Goal: Information Seeking & Learning: Understand process/instructions

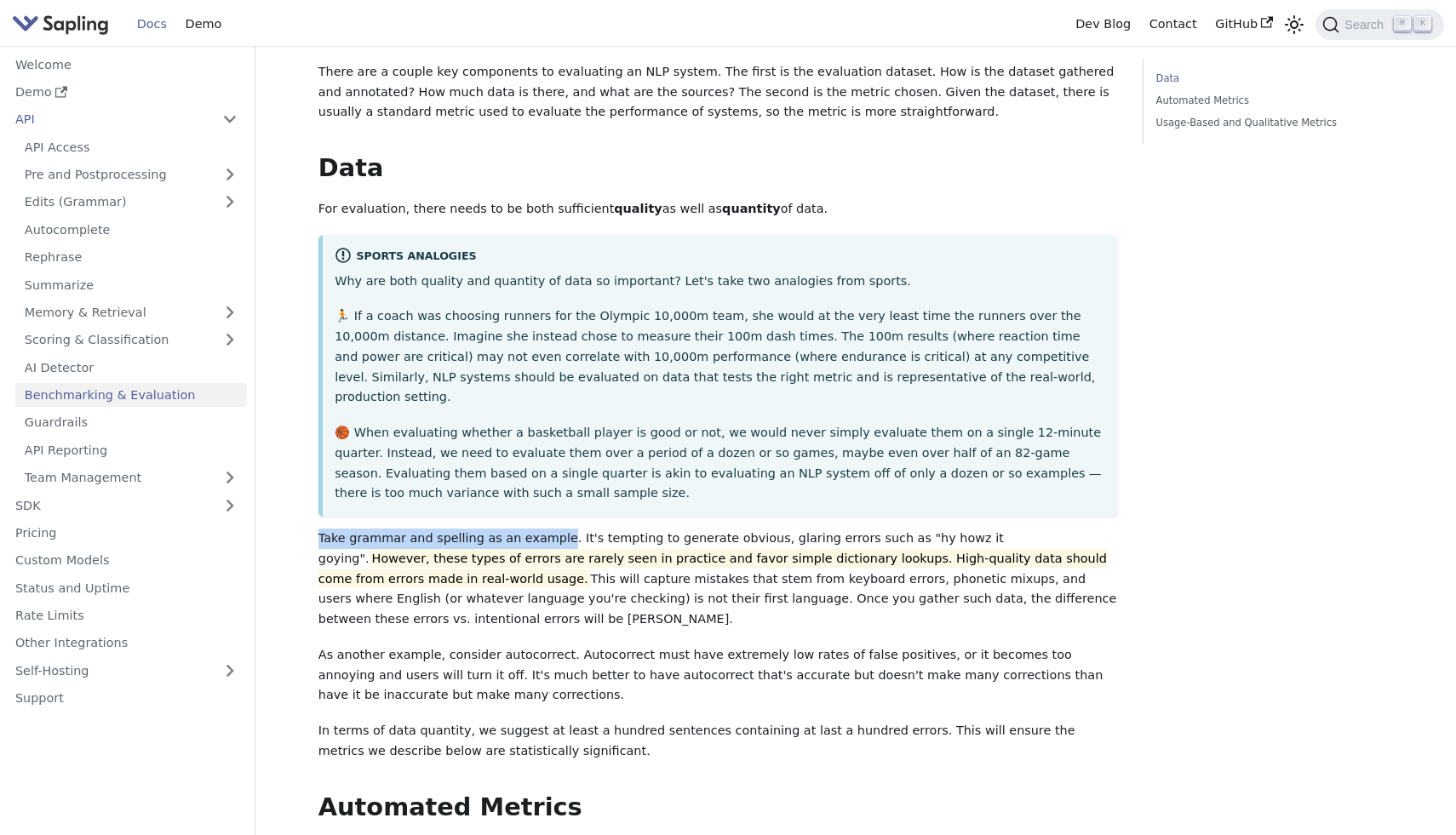
drag, startPoint x: 552, startPoint y: 518, endPoint x: 297, endPoint y: 522, distance: 255.0
click at [297, 522] on div "API Benchmarking & Evaluation On this page Benchmarking & Evaluation How do you…" at bounding box center [856, 561] width 1124 height 1403
click at [139, 177] on link "Pre and Postprocessing" at bounding box center [131, 175] width 232 height 24
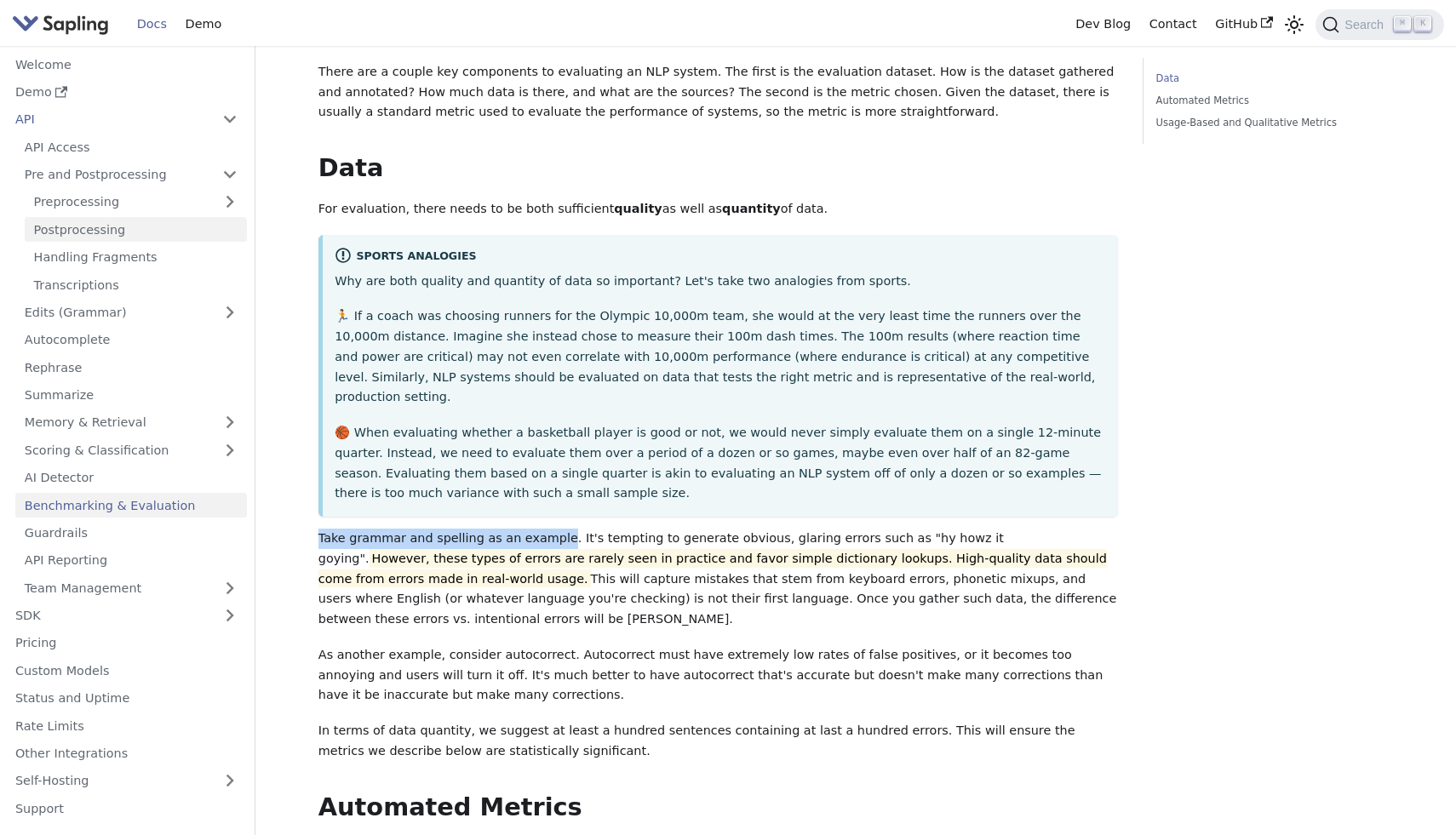
click at [132, 235] on link "Postprocessing" at bounding box center [135, 229] width 223 height 24
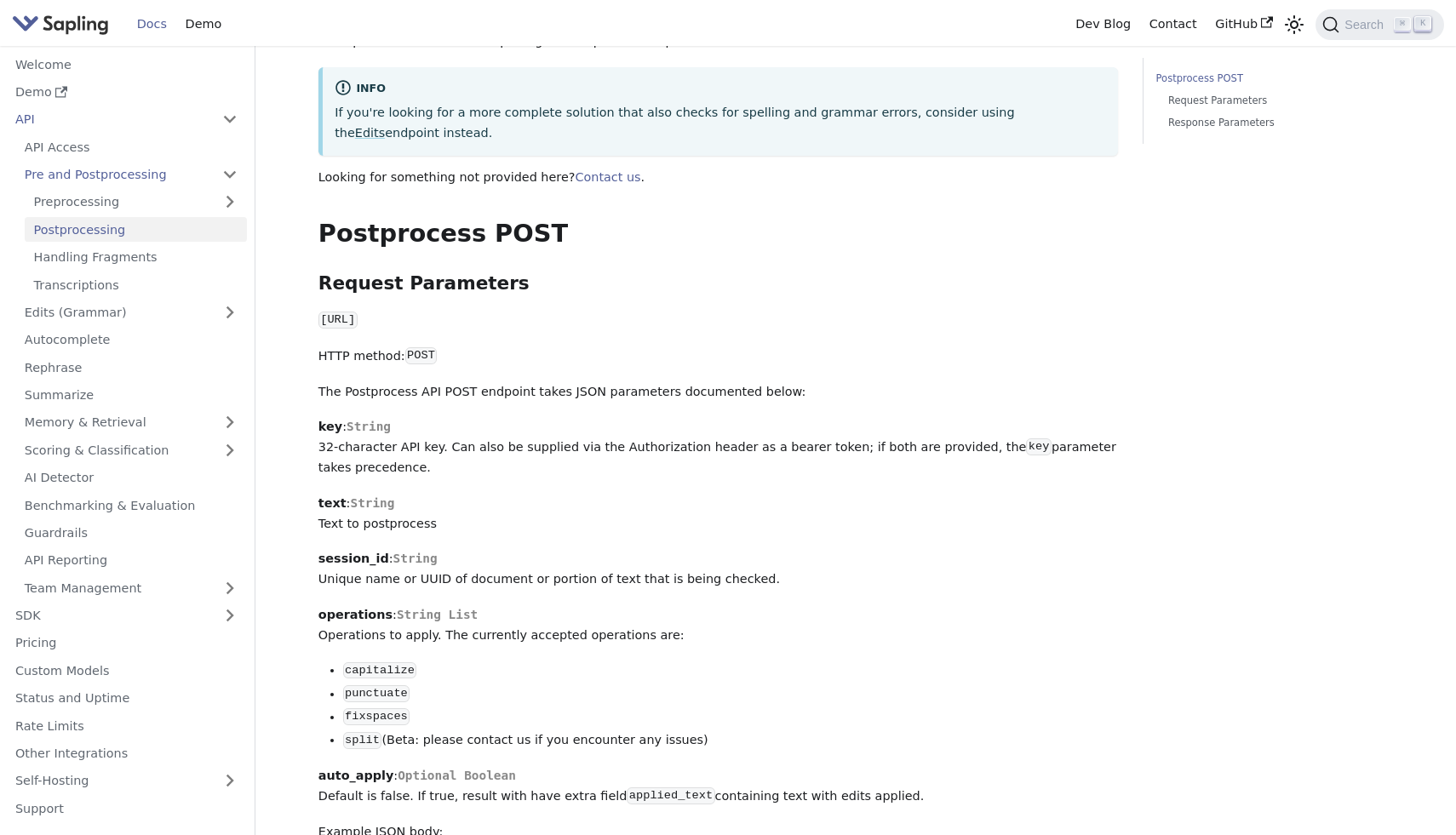
scroll to position [352, 0]
click at [397, 676] on code "capitalize" at bounding box center [380, 671] width 74 height 17
